Goal: Task Accomplishment & Management: Complete application form

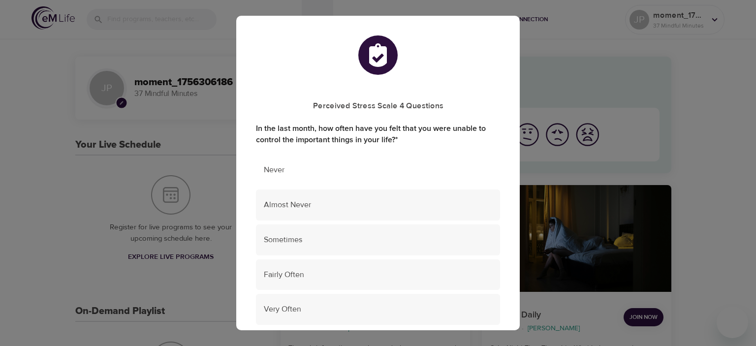
scroll to position [49, 0]
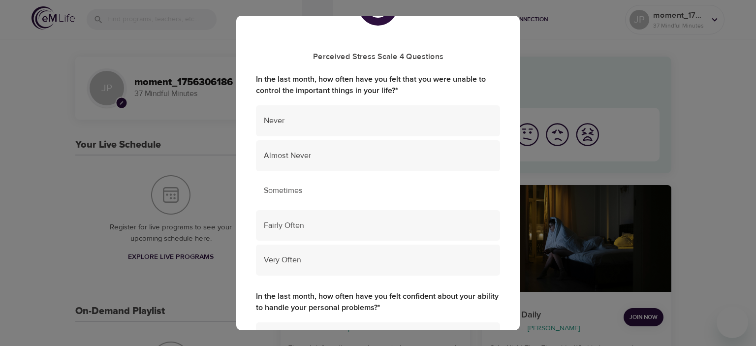
click at [418, 194] on span "Sometimes" at bounding box center [378, 190] width 228 height 11
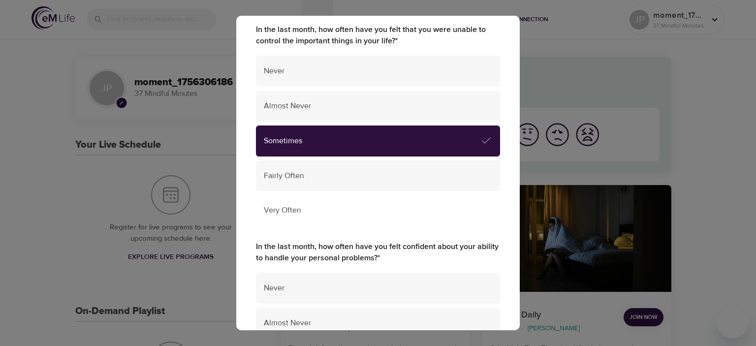
scroll to position [246, 0]
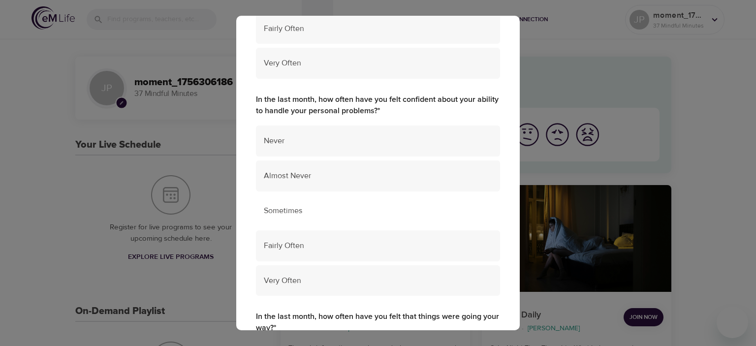
click at [335, 216] on div "Sometimes" at bounding box center [378, 210] width 244 height 31
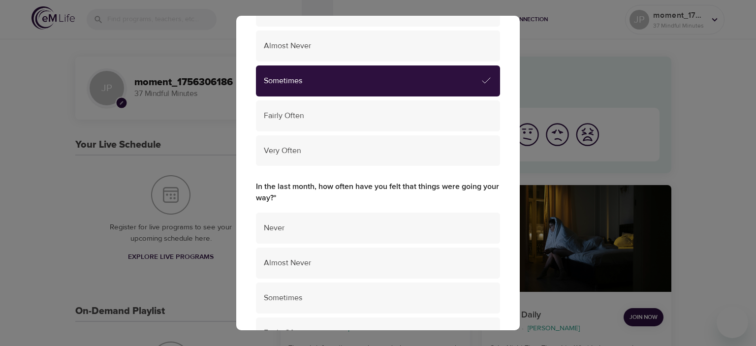
scroll to position [394, 0]
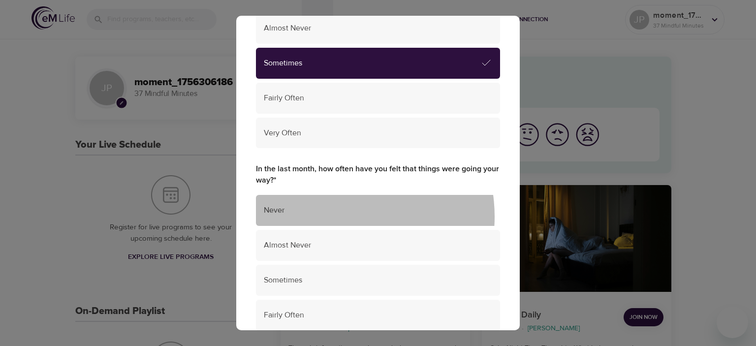
click at [336, 216] on div "Never" at bounding box center [378, 210] width 244 height 31
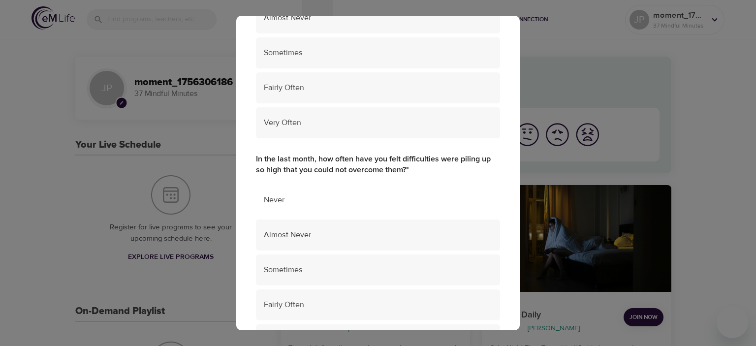
scroll to position [640, 0]
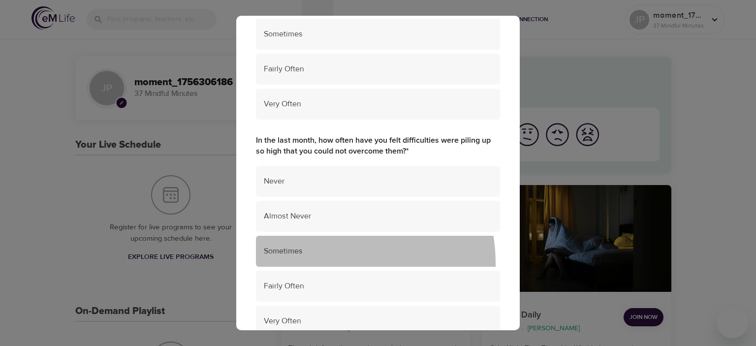
click at [320, 262] on div "Sometimes" at bounding box center [378, 251] width 244 height 31
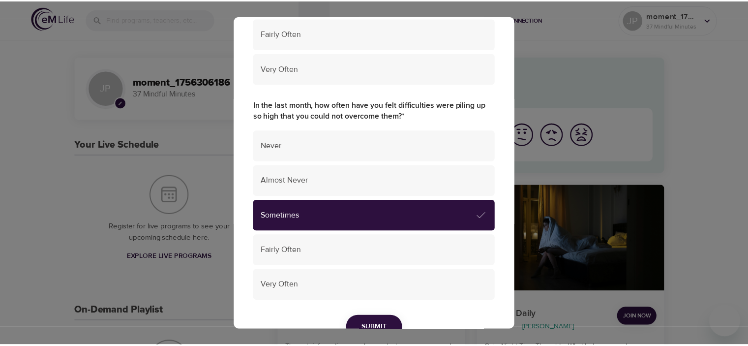
scroll to position [727, 0]
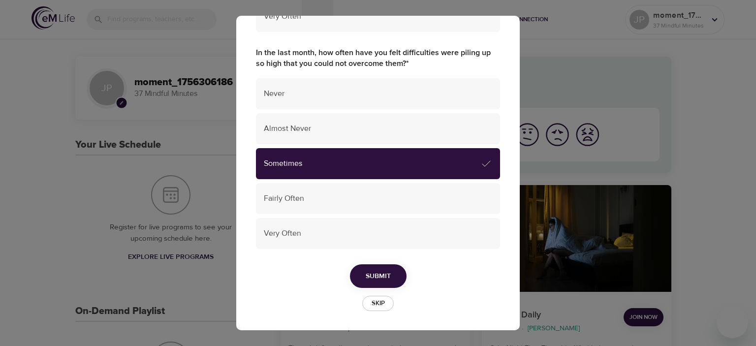
click at [370, 279] on span "Submit" at bounding box center [378, 276] width 25 height 12
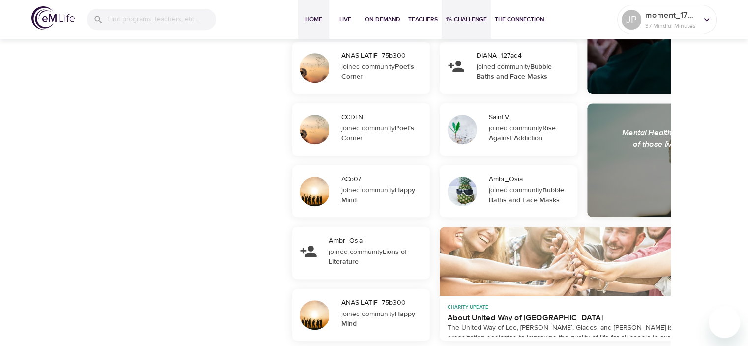
scroll to position [785, 0]
